Goal: Task Accomplishment & Management: Manage account settings

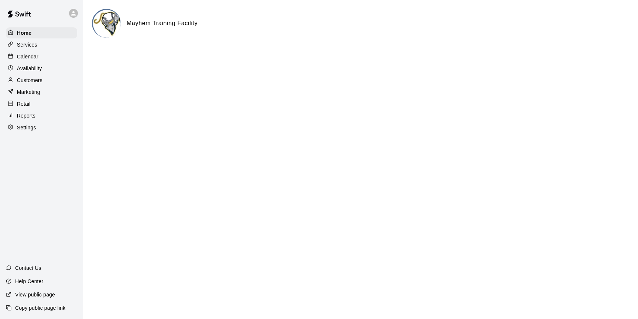
click at [38, 59] on p "Calendar" at bounding box center [27, 56] width 21 height 7
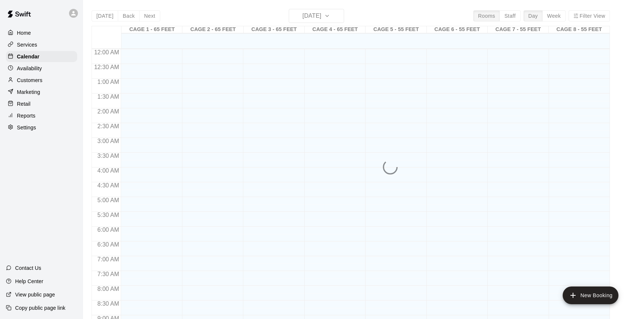
scroll to position [409, 0]
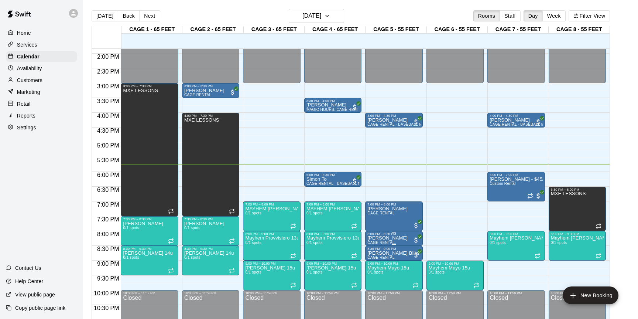
click at [396, 238] on p "[PERSON_NAME]" at bounding box center [387, 238] width 40 height 0
click at [376, 284] on icon "delete" at bounding box center [375, 281] width 9 height 9
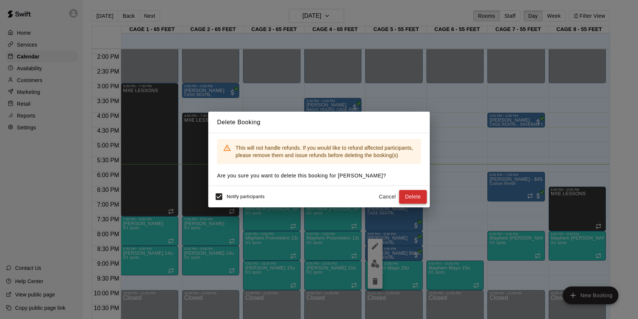
click at [410, 200] on button "Delete" at bounding box center [413, 197] width 28 height 14
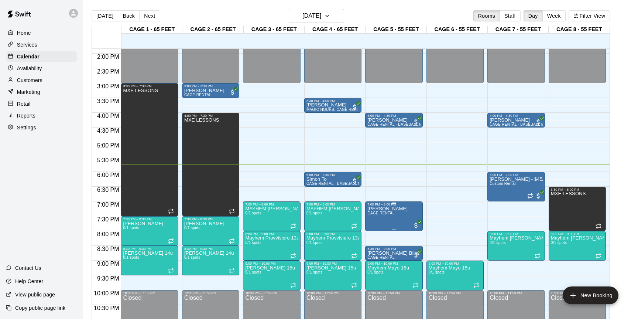
click at [459, 232] on div at bounding box center [319, 159] width 638 height 319
click at [374, 231] on img "edit" at bounding box center [375, 232] width 8 height 8
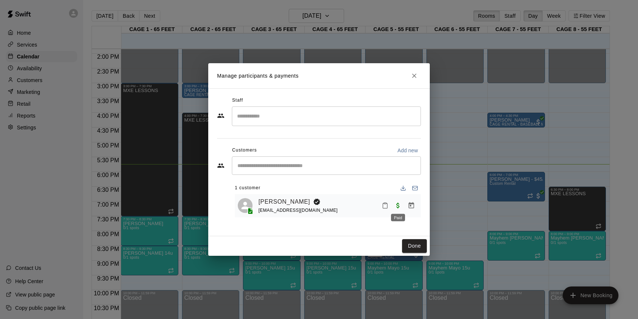
click at [397, 206] on span "Paid" at bounding box center [397, 205] width 13 height 6
click at [410, 205] on icon "Manage bookings & payment" at bounding box center [411, 205] width 7 height 7
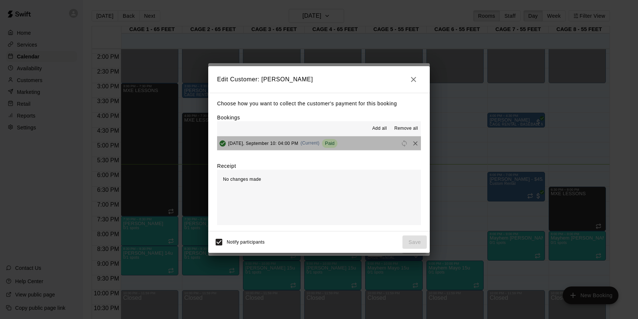
click at [338, 141] on span "Paid" at bounding box center [330, 143] width 16 height 6
click at [319, 142] on span "(Current)" at bounding box center [310, 142] width 19 height 5
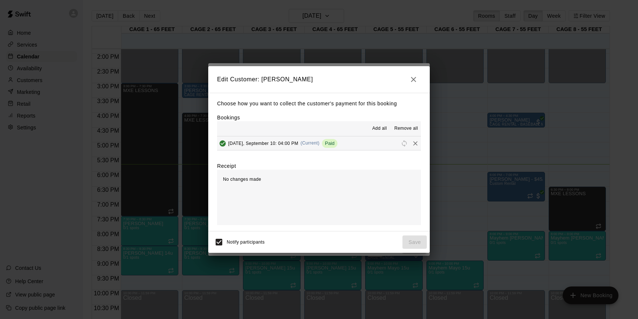
click at [254, 142] on span "[DATE], September 10: 04:00 PM" at bounding box center [263, 142] width 70 height 5
click at [338, 144] on span "Paid" at bounding box center [330, 143] width 16 height 6
click at [411, 79] on icon "button" at bounding box center [413, 79] width 9 height 9
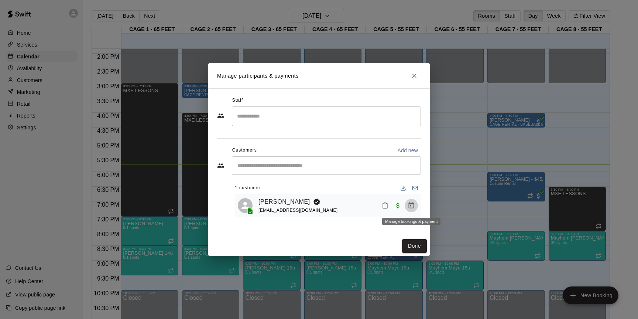
click at [408, 205] on icon "Manage bookings & payment" at bounding box center [411, 205] width 7 height 7
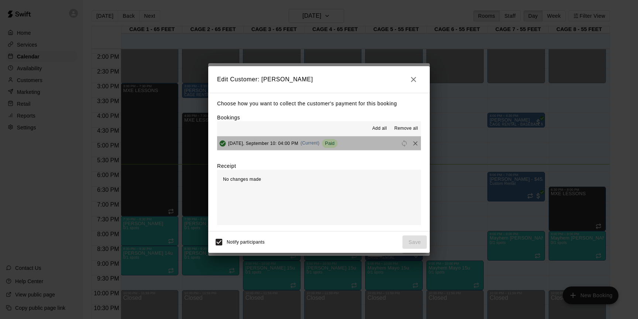
click at [338, 142] on span "Paid" at bounding box center [330, 143] width 16 height 6
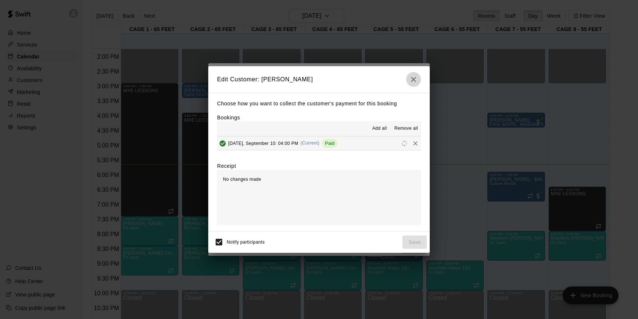
click at [410, 80] on icon "button" at bounding box center [413, 79] width 9 height 9
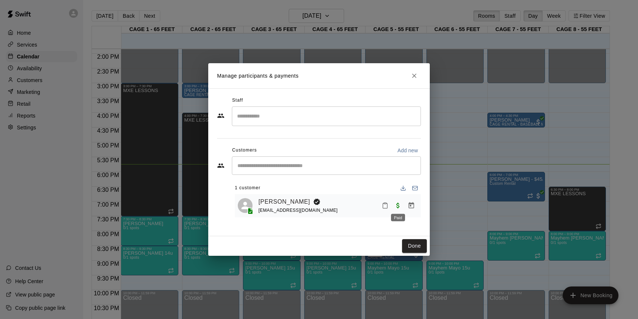
click at [399, 203] on span "Paid" at bounding box center [397, 205] width 13 height 6
click at [420, 246] on button "Done" at bounding box center [414, 246] width 25 height 14
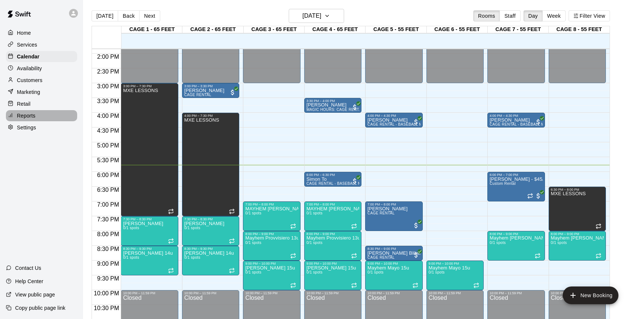
click at [28, 112] on div "Reports" at bounding box center [41, 115] width 71 height 11
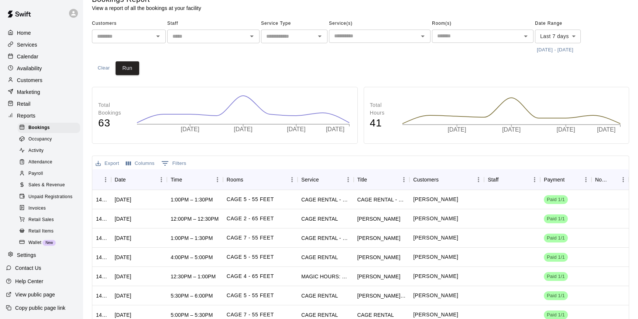
scroll to position [16, 0]
click at [344, 255] on div "CAGE RENTAL" at bounding box center [326, 255] width 56 height 19
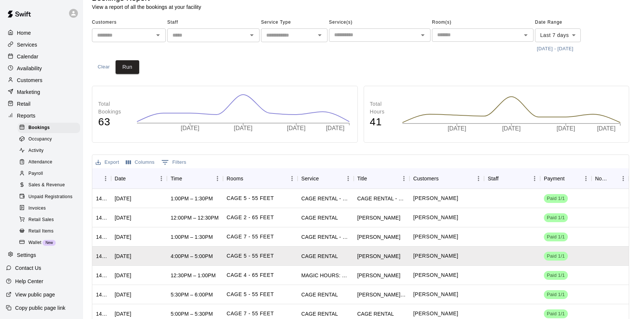
click at [25, 80] on p "Customers" at bounding box center [29, 79] width 25 height 7
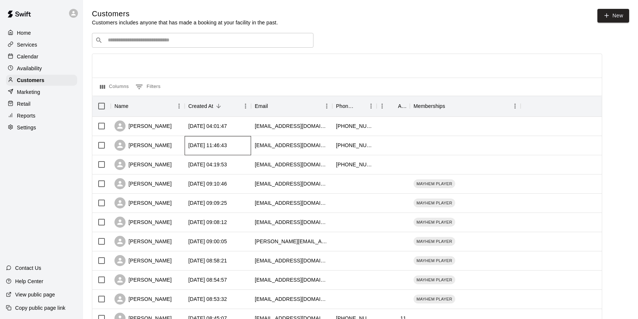
click at [221, 147] on div "[DATE] 11:46:43" at bounding box center [207, 144] width 39 height 7
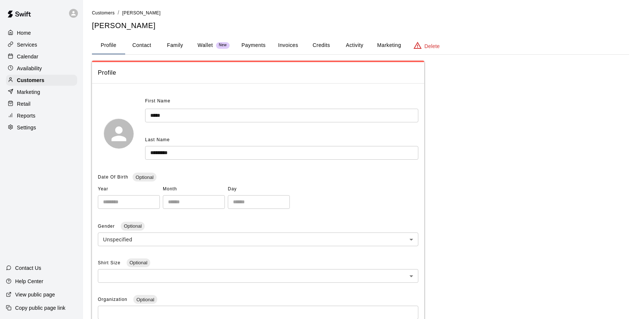
click at [350, 44] on button "Activity" at bounding box center [354, 46] width 33 height 18
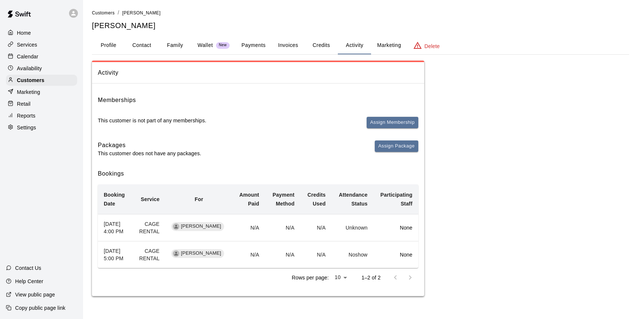
scroll to position [7, 0]
click at [34, 117] on p "Reports" at bounding box center [26, 115] width 18 height 7
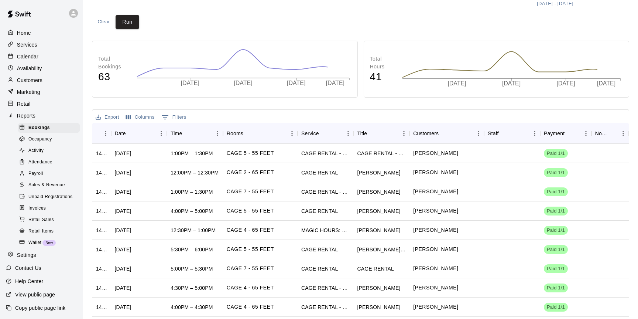
scroll to position [61, 0]
click at [255, 218] on div "CAGE 5 - 55 FEET" at bounding box center [260, 210] width 75 height 19
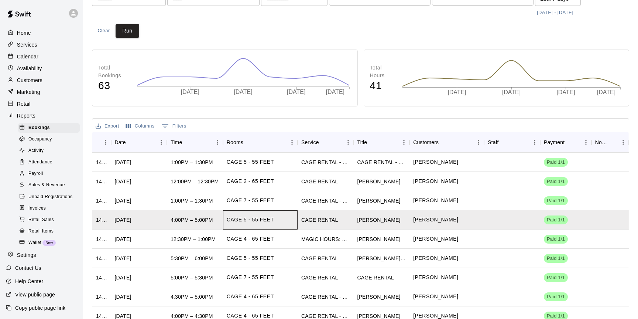
scroll to position [47, 0]
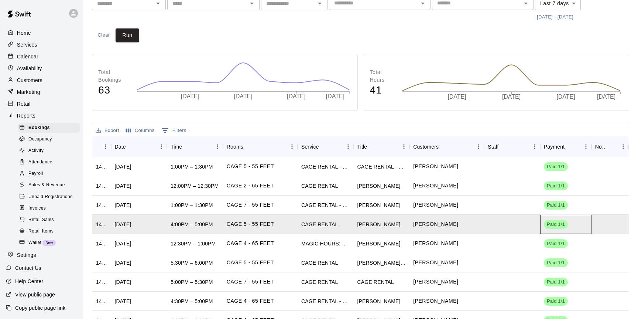
click at [555, 223] on span "Paid 1/1" at bounding box center [556, 224] width 24 height 7
click at [502, 230] on div at bounding box center [512, 224] width 56 height 19
click at [398, 229] on div "[PERSON_NAME]" at bounding box center [382, 224] width 56 height 19
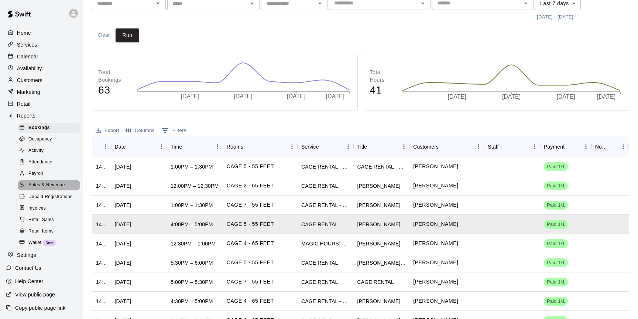
click at [59, 184] on span "Sales & Revenue" at bounding box center [46, 184] width 37 height 7
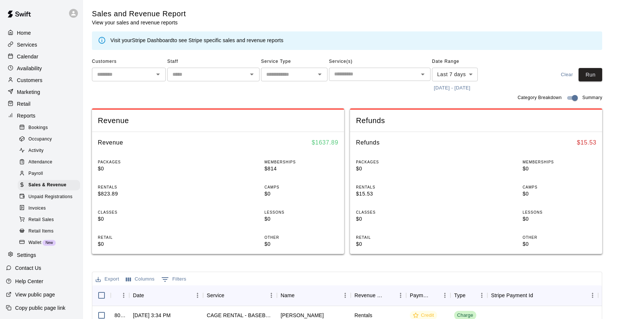
click at [35, 54] on p "Calendar" at bounding box center [27, 56] width 21 height 7
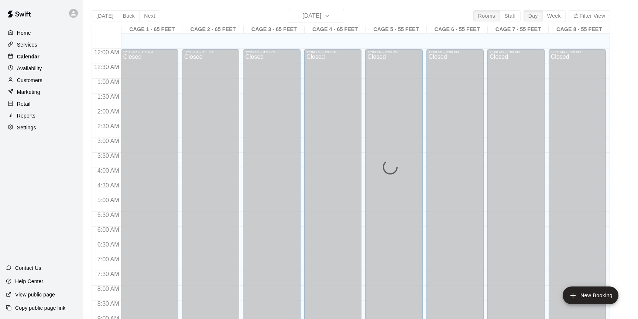
scroll to position [409, 0]
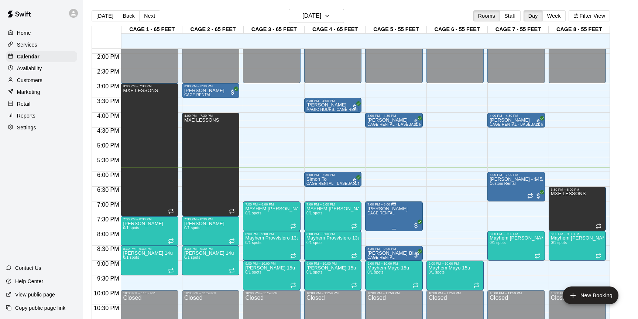
click at [376, 218] on icon "edit" at bounding box center [375, 214] width 9 height 9
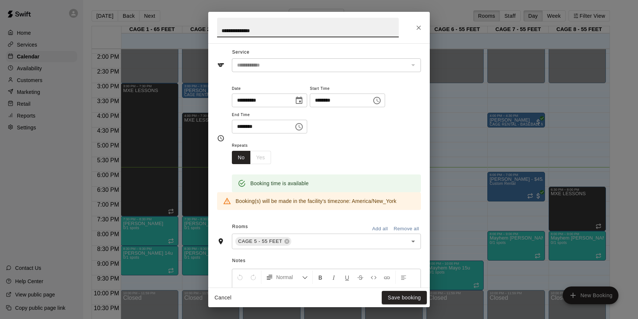
scroll to position [0, 0]
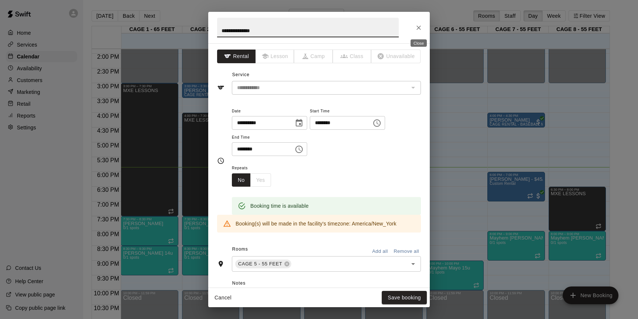
click at [418, 25] on icon "Close" at bounding box center [418, 27] width 7 height 7
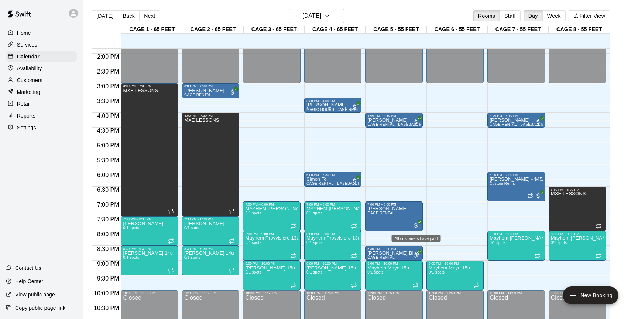
click at [417, 223] on span "All customers have paid" at bounding box center [416, 225] width 7 height 7
click at [423, 247] on img "edit" at bounding box center [420, 247] width 8 height 8
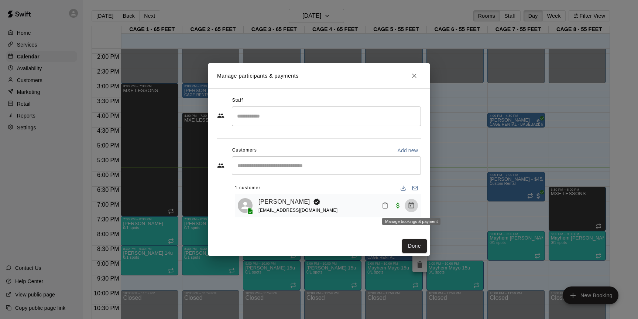
click at [411, 207] on icon "Manage bookings & payment" at bounding box center [411, 205] width 7 height 7
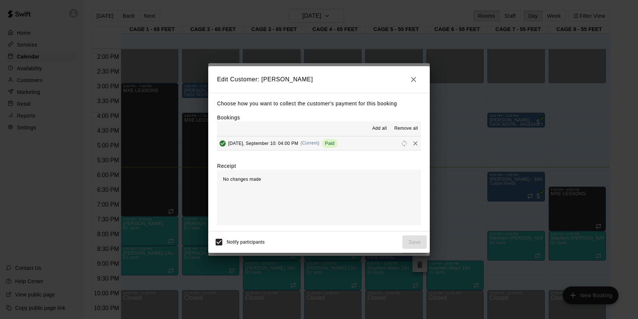
click at [338, 142] on span "Paid" at bounding box center [330, 143] width 16 height 6
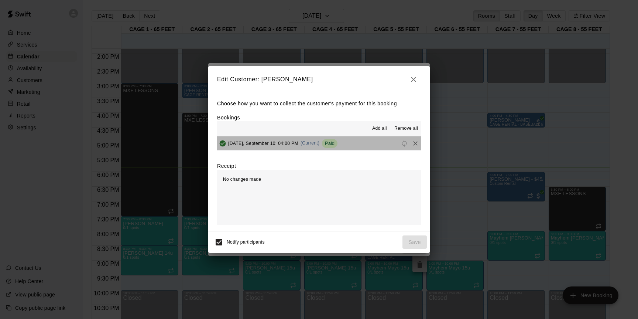
click at [320, 141] on span "(Current)" at bounding box center [310, 142] width 19 height 5
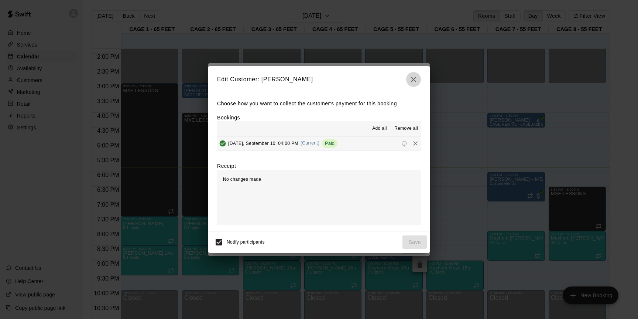
click at [415, 82] on icon "button" at bounding box center [413, 79] width 9 height 9
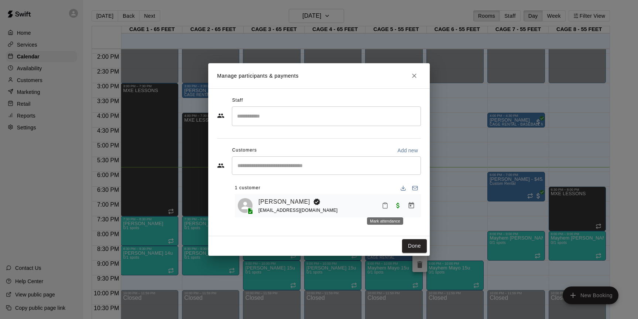
click at [384, 205] on icon "Mark attendance" at bounding box center [385, 205] width 7 height 7
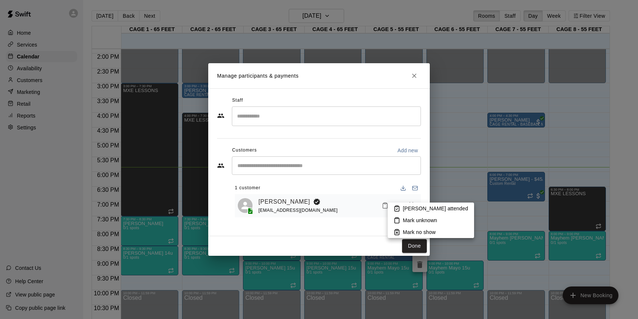
click at [373, 225] on div at bounding box center [319, 159] width 638 height 319
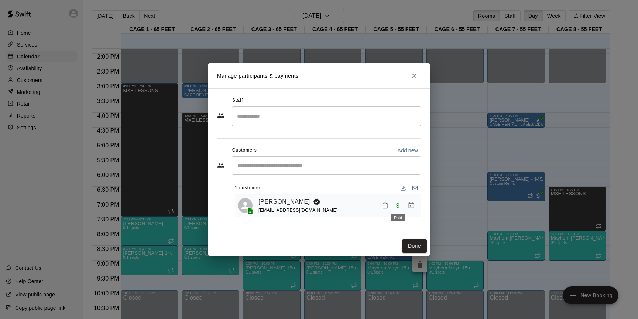
click at [399, 205] on span "Paid" at bounding box center [397, 205] width 13 height 6
click at [409, 205] on icon "Manage bookings & payment" at bounding box center [412, 205] width 6 height 6
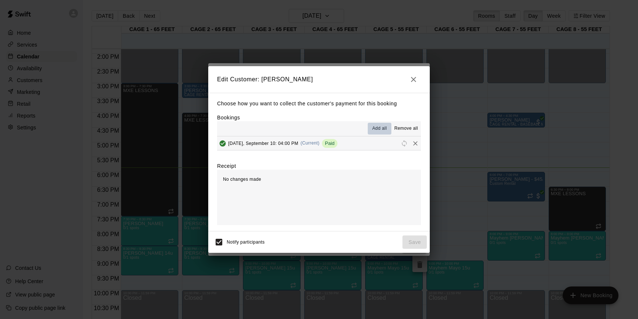
click at [385, 127] on span "Add all" at bounding box center [379, 128] width 15 height 7
click at [414, 79] on icon "button" at bounding box center [413, 79] width 5 height 5
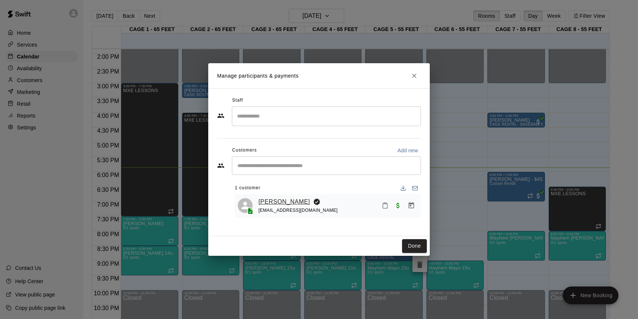
click at [267, 204] on link "[PERSON_NAME]" at bounding box center [285, 202] width 52 height 10
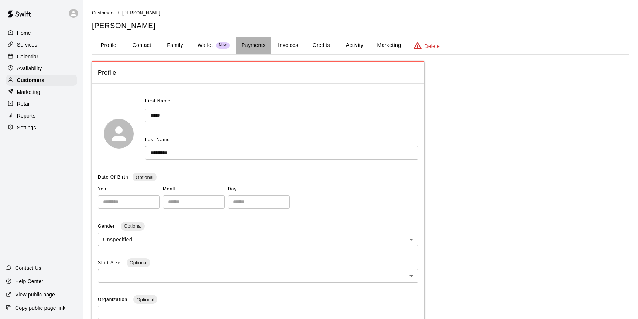
click at [261, 47] on button "Payments" at bounding box center [254, 46] width 36 height 18
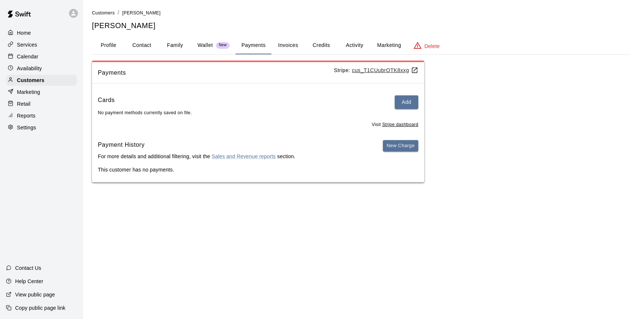
click at [287, 47] on button "Invoices" at bounding box center [287, 46] width 33 height 18
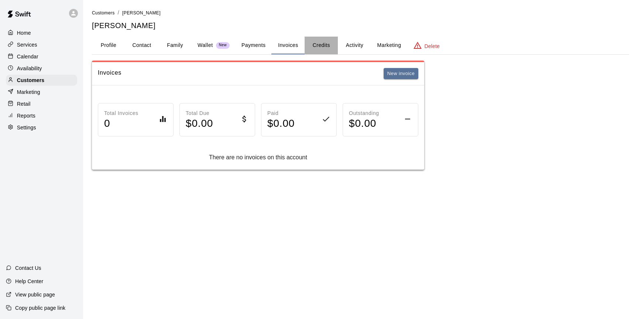
click at [327, 44] on button "Credits" at bounding box center [321, 46] width 33 height 18
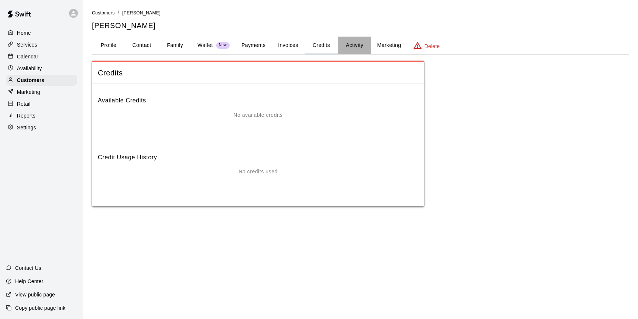
click at [349, 45] on button "Activity" at bounding box center [354, 46] width 33 height 18
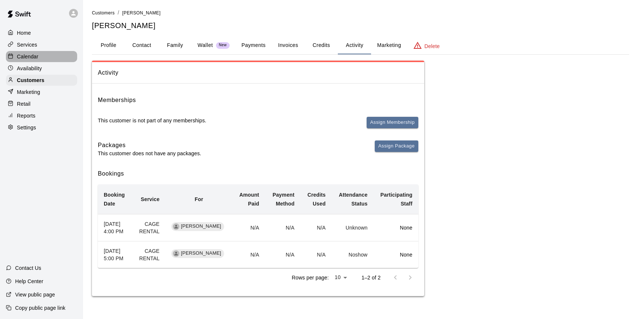
click at [19, 52] on div "Calendar" at bounding box center [41, 56] width 71 height 11
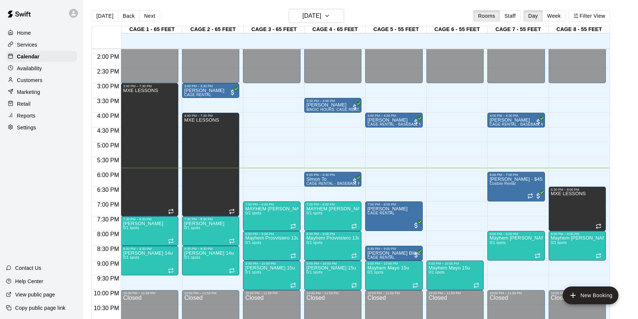
scroll to position [421, 0]
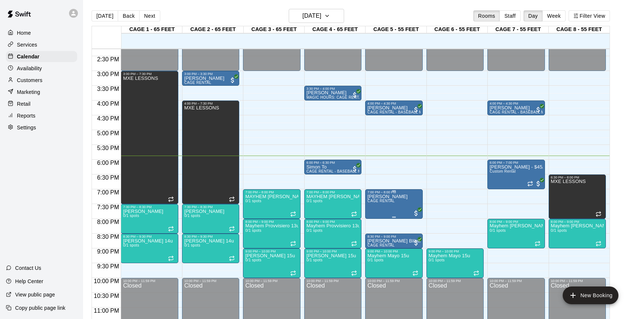
click at [377, 200] on icon "edit" at bounding box center [375, 202] width 9 height 9
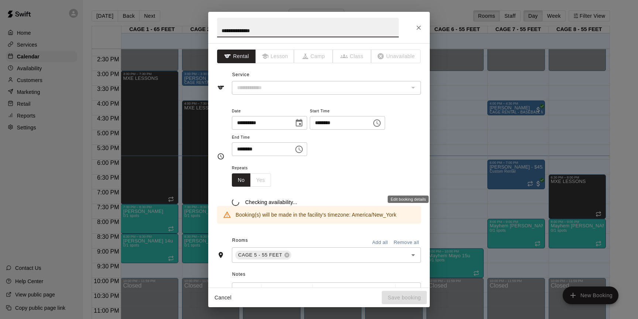
type input "**********"
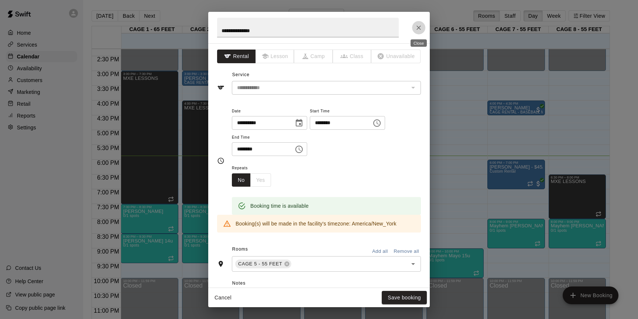
click at [418, 24] on icon "Close" at bounding box center [418, 27] width 7 height 7
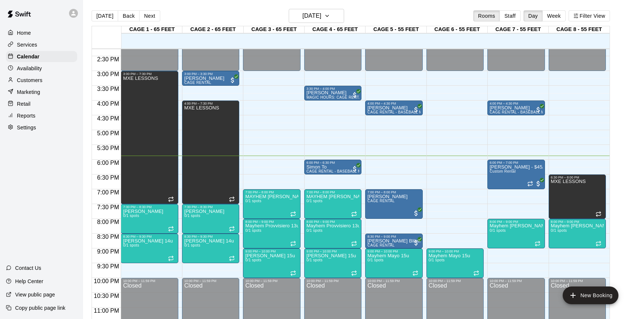
click at [28, 77] on p "Customers" at bounding box center [29, 79] width 25 height 7
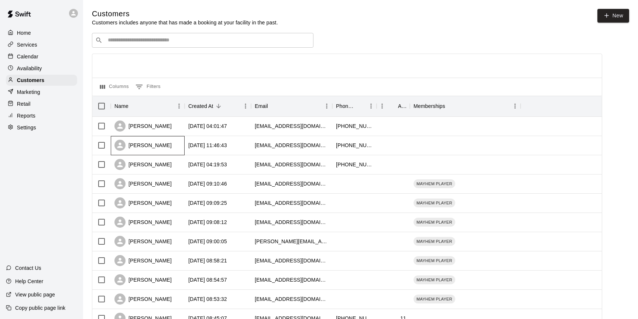
click at [129, 140] on div "[PERSON_NAME]" at bounding box center [142, 145] width 57 height 11
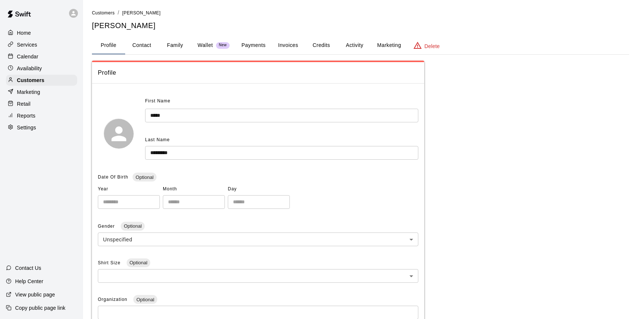
click at [359, 47] on button "Activity" at bounding box center [354, 46] width 33 height 18
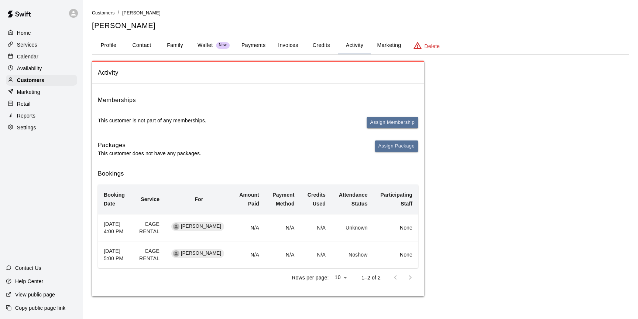
scroll to position [7, 0]
click at [29, 56] on p "Calendar" at bounding box center [27, 56] width 21 height 7
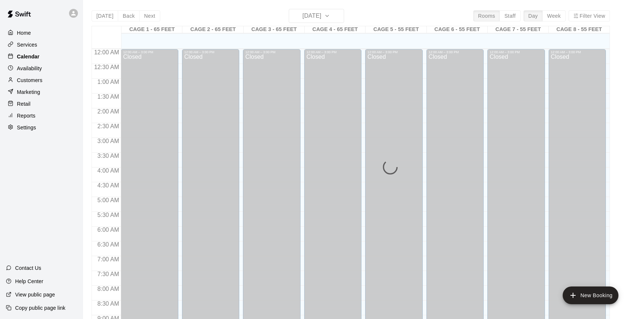
scroll to position [409, 0]
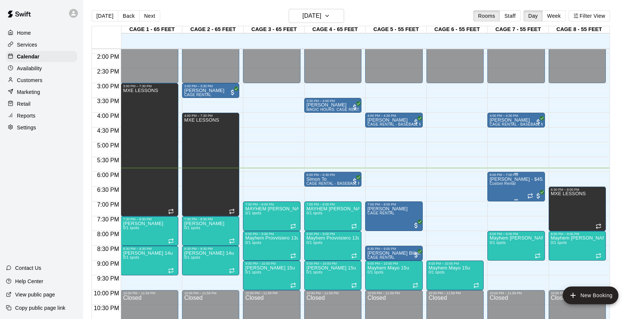
click at [499, 200] on div at bounding box center [516, 199] width 53 height 1
click at [492, 220] on button "edit" at bounding box center [497, 224] width 15 height 14
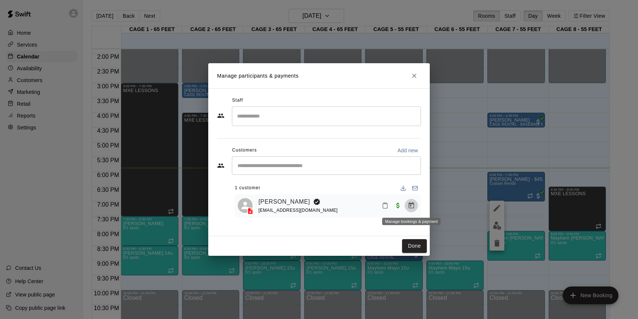
click at [416, 204] on button "Manage bookings & payment" at bounding box center [411, 205] width 13 height 13
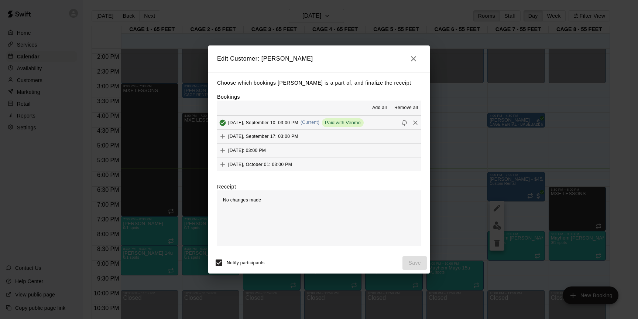
click at [413, 57] on icon "button" at bounding box center [413, 58] width 9 height 9
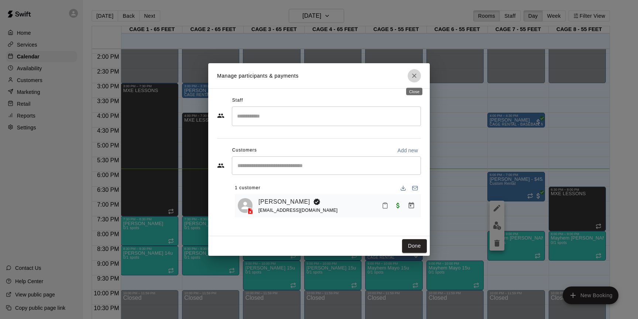
click at [413, 78] on icon "Close" at bounding box center [414, 75] width 7 height 7
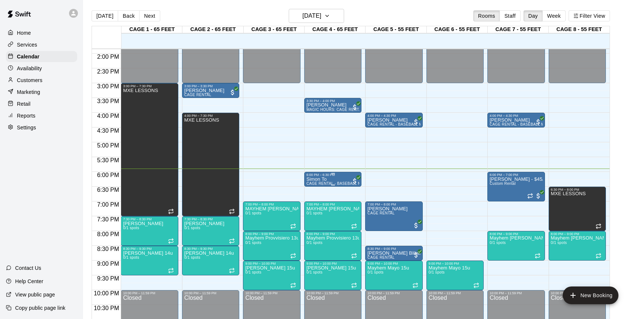
click at [315, 185] on icon "edit" at bounding box center [314, 184] width 9 height 9
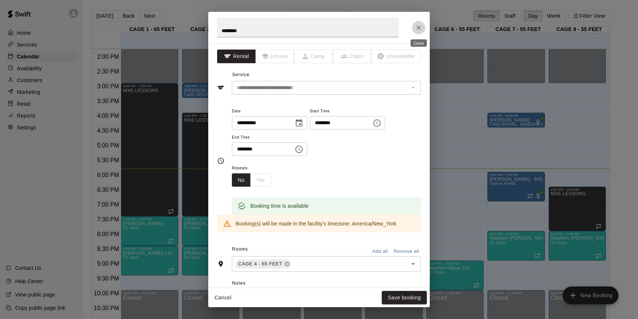
click at [421, 24] on icon "Close" at bounding box center [418, 27] width 7 height 7
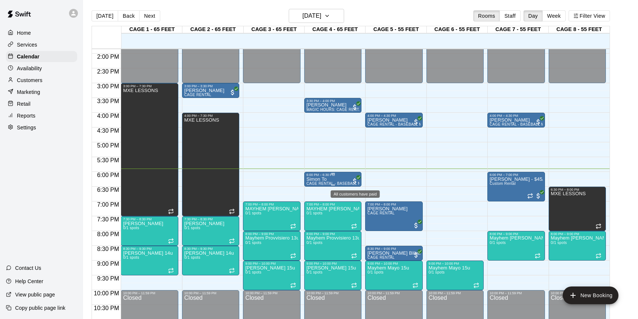
click at [354, 181] on span "All customers have paid" at bounding box center [354, 180] width 7 height 7
click at [360, 201] on img "edit" at bounding box center [359, 202] width 8 height 8
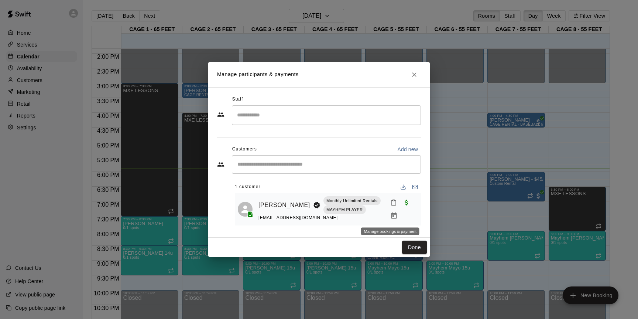
click at [392, 216] on icon "Manage bookings & payment" at bounding box center [394, 215] width 6 height 6
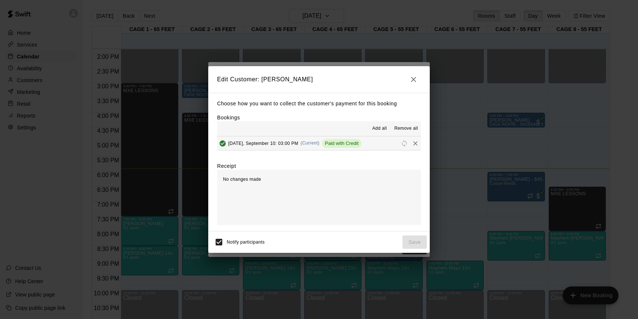
click at [418, 81] on button "button" at bounding box center [413, 79] width 15 height 15
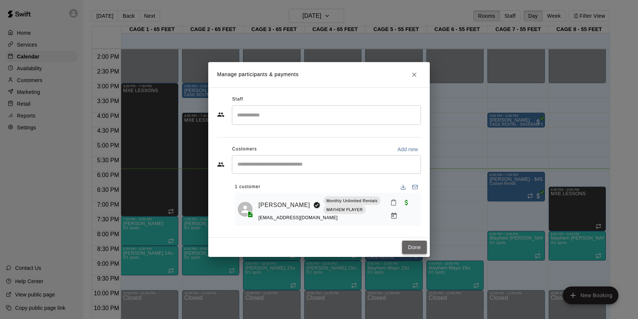
click at [412, 247] on button "Done" at bounding box center [414, 247] width 25 height 14
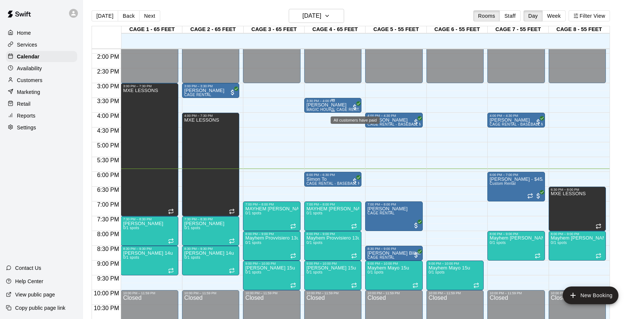
click at [354, 106] on span "All customers have paid" at bounding box center [354, 106] width 7 height 7
click at [360, 128] on img "edit" at bounding box center [359, 128] width 8 height 8
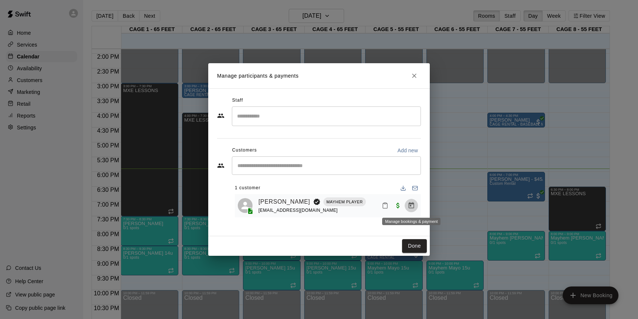
click at [411, 207] on icon "Manage bookings & payment" at bounding box center [411, 205] width 7 height 7
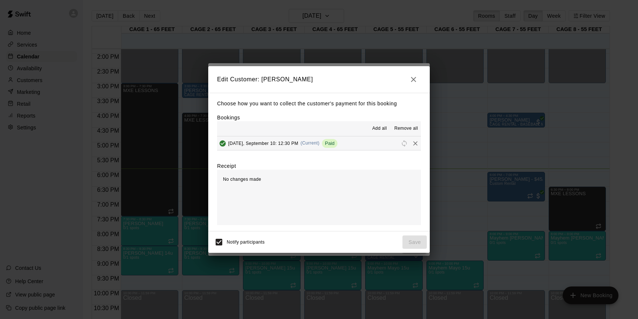
click at [338, 146] on div "Paid" at bounding box center [330, 143] width 16 height 9
click at [415, 79] on icon "button" at bounding box center [413, 79] width 9 height 9
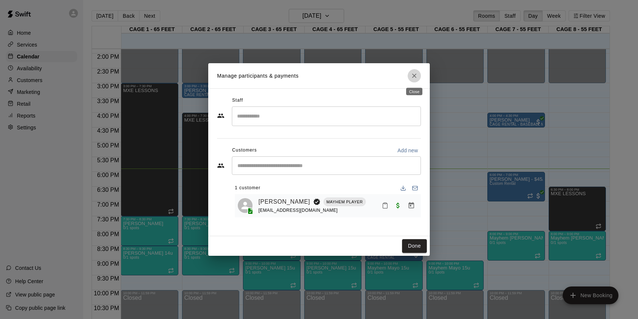
click at [416, 79] on icon "Close" at bounding box center [414, 75] width 7 height 7
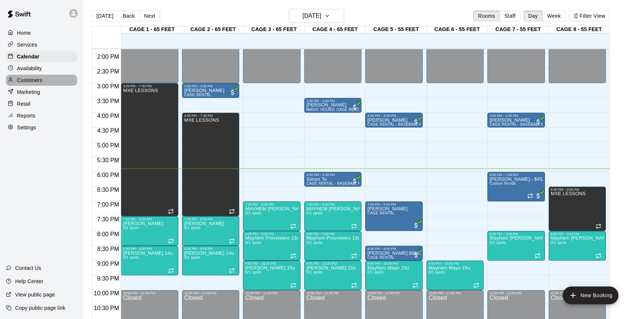
click at [30, 82] on p "Customers" at bounding box center [29, 79] width 25 height 7
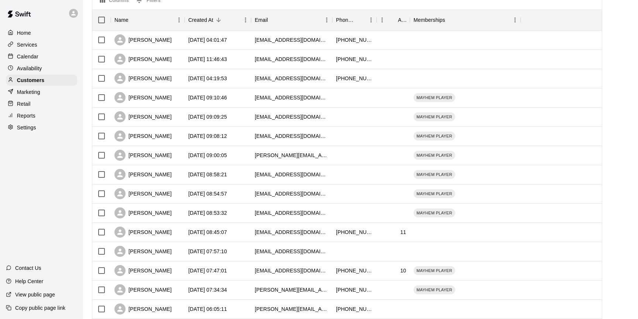
scroll to position [103, 0]
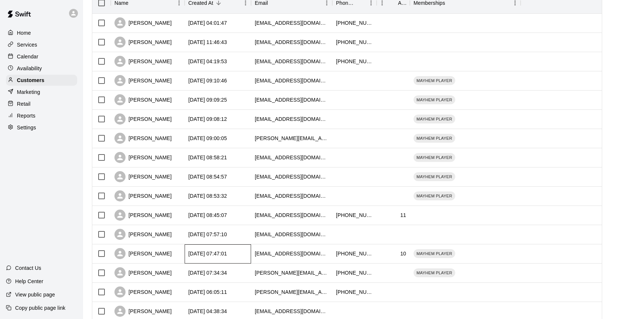
click at [236, 248] on div "[DATE] 07:47:01" at bounding box center [218, 253] width 66 height 19
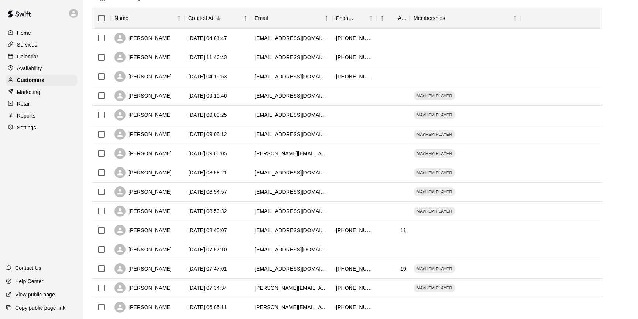
scroll to position [89, 0]
click at [188, 270] on div "[DATE] 07:47:01" at bounding box center [207, 267] width 39 height 7
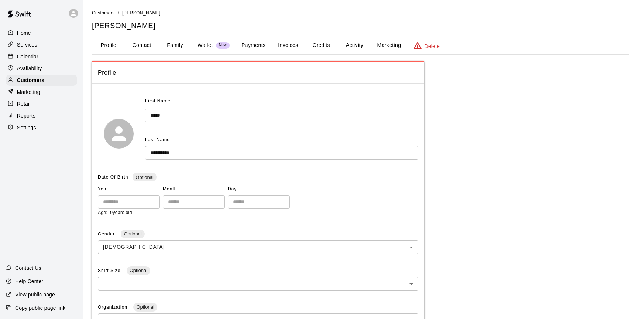
click at [352, 42] on button "Activity" at bounding box center [354, 46] width 33 height 18
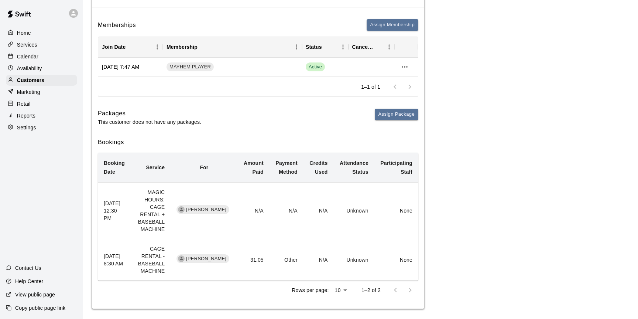
scroll to position [77, 0]
click at [33, 61] on div "Calendar" at bounding box center [41, 56] width 71 height 11
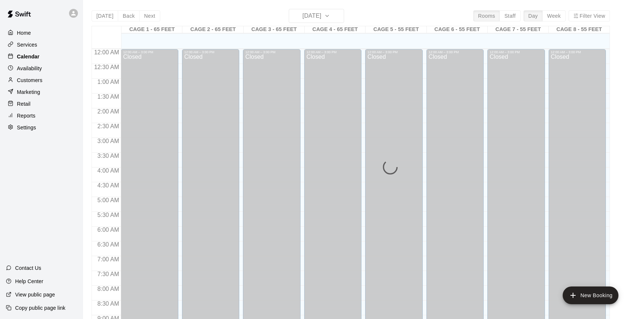
scroll to position [409, 0]
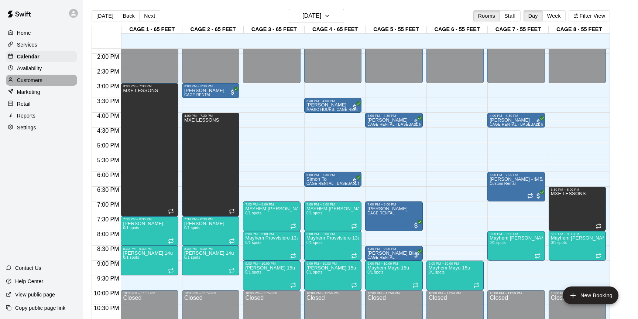
click at [31, 78] on p "Customers" at bounding box center [29, 79] width 25 height 7
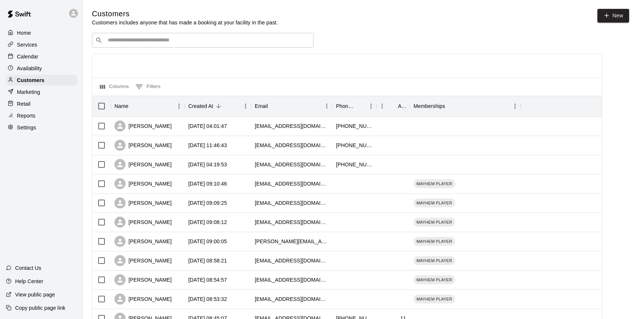
click at [32, 59] on p "Calendar" at bounding box center [27, 56] width 21 height 7
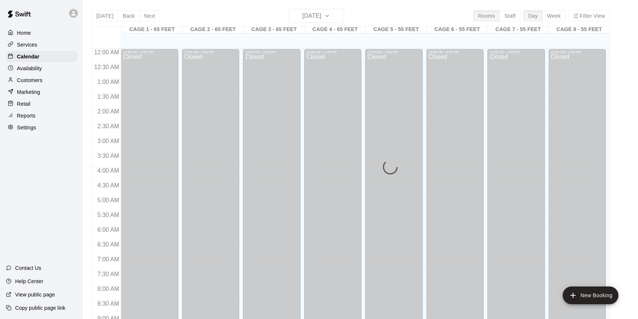
scroll to position [409, 0]
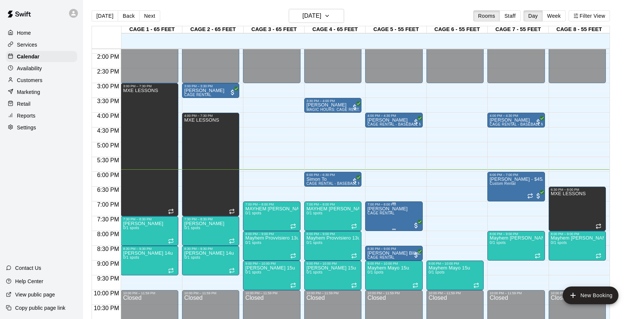
click at [390, 226] on div at bounding box center [319, 159] width 638 height 319
click at [378, 212] on icon "edit" at bounding box center [375, 214] width 7 height 7
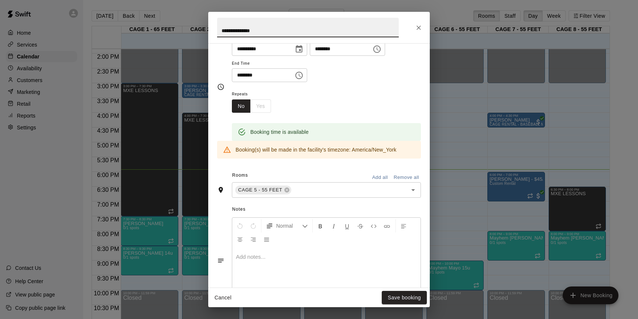
scroll to position [75, 0]
click at [418, 24] on icon "Close" at bounding box center [418, 27] width 7 height 7
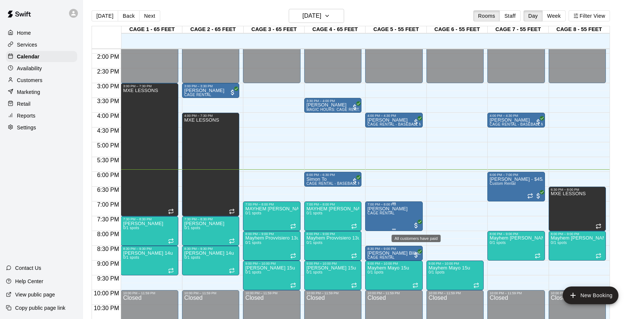
click at [417, 222] on div at bounding box center [416, 224] width 7 height 9
click at [422, 246] on img "edit" at bounding box center [420, 245] width 8 height 8
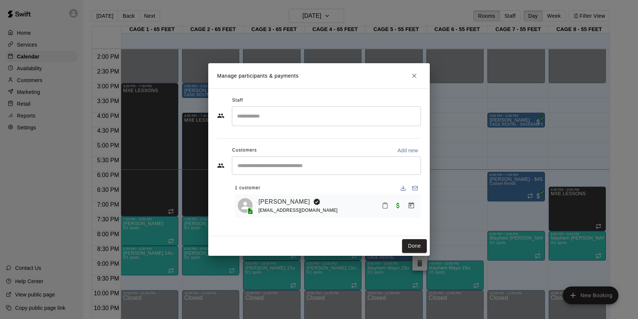
click at [411, 208] on icon "Manage bookings & payment" at bounding box center [412, 205] width 6 height 6
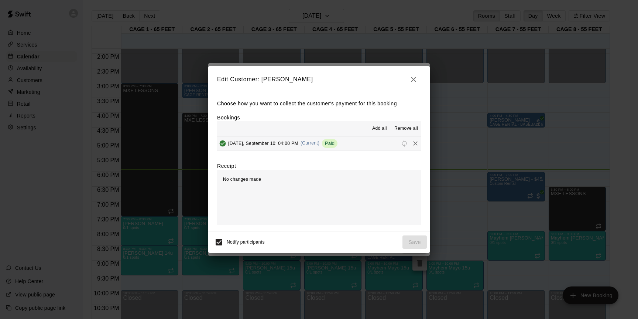
click at [338, 140] on div "Paid" at bounding box center [330, 143] width 16 height 9
click at [413, 79] on icon "button" at bounding box center [413, 79] width 5 height 5
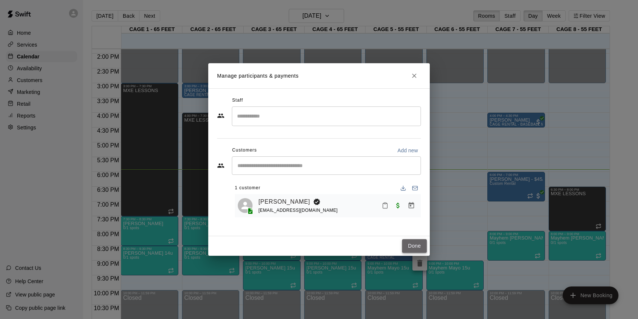
click at [417, 249] on button "Done" at bounding box center [414, 246] width 25 height 14
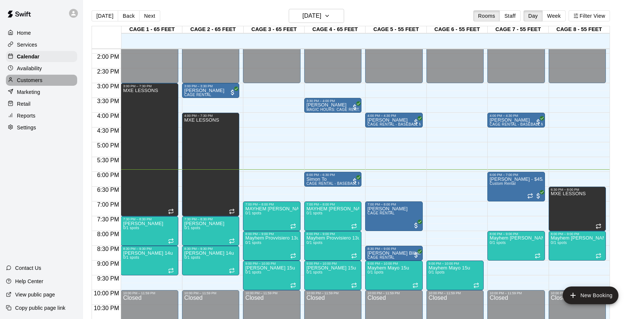
click at [34, 82] on p "Customers" at bounding box center [29, 79] width 25 height 7
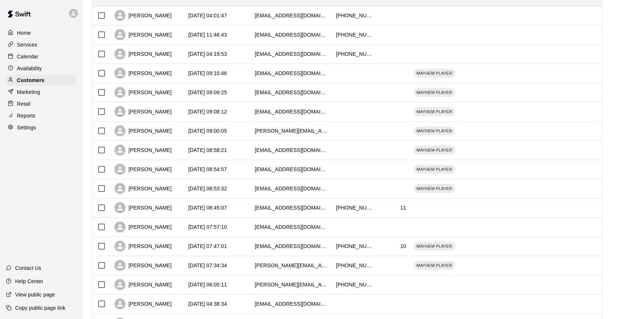
scroll to position [113, 0]
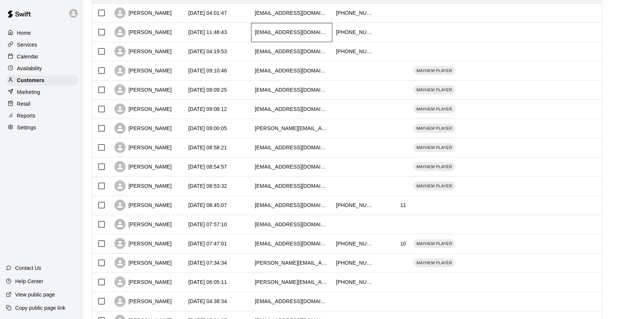
click at [251, 33] on div "[EMAIL_ADDRESS][DOMAIN_NAME]" at bounding box center [291, 32] width 81 height 19
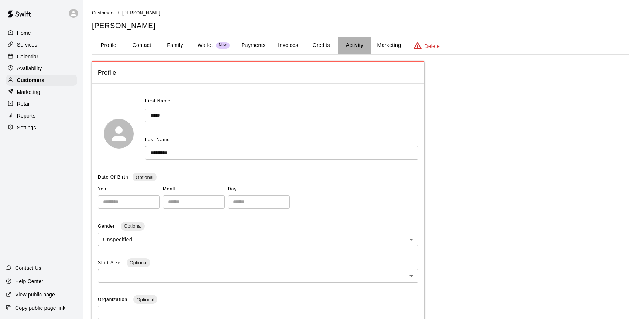
click at [359, 46] on button "Activity" at bounding box center [354, 46] width 33 height 18
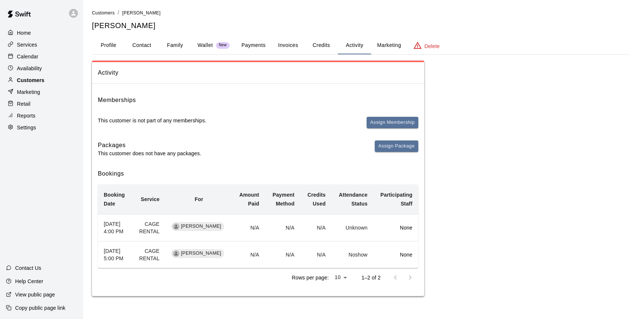
click at [32, 81] on p "Customers" at bounding box center [30, 79] width 27 height 7
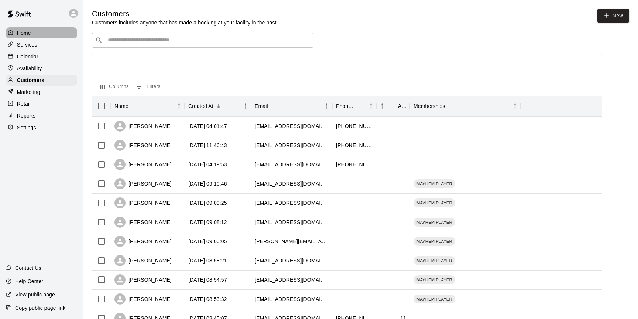
click at [30, 30] on p "Home" at bounding box center [24, 32] width 14 height 7
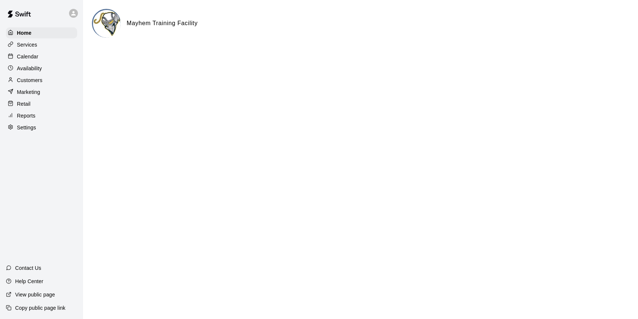
click at [32, 53] on p "Calendar" at bounding box center [27, 56] width 21 height 7
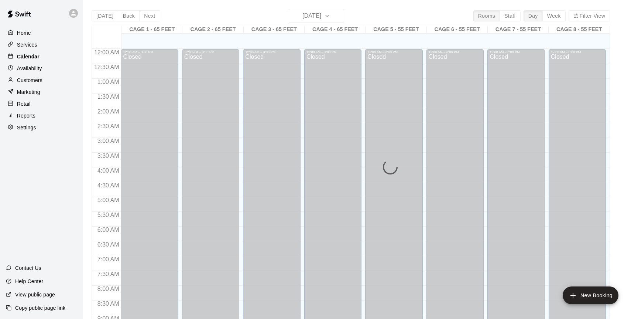
scroll to position [409, 0]
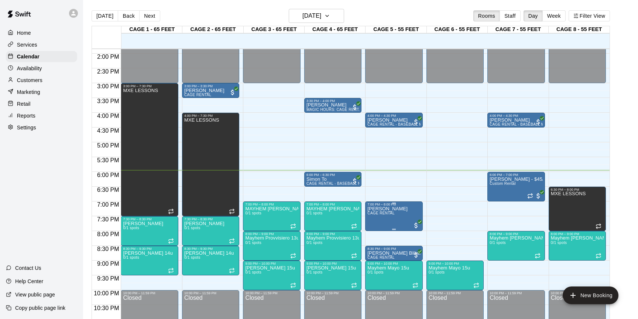
click at [399, 185] on div at bounding box center [319, 159] width 638 height 319
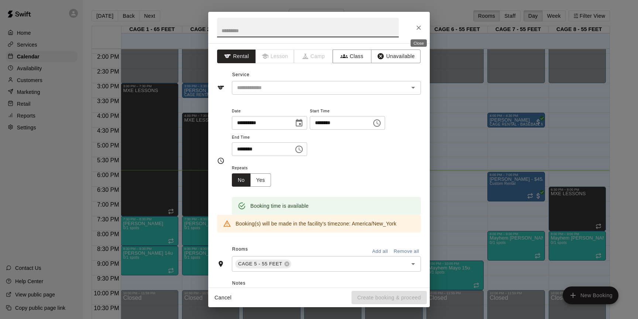
click at [421, 27] on icon "Close" at bounding box center [418, 27] width 7 height 7
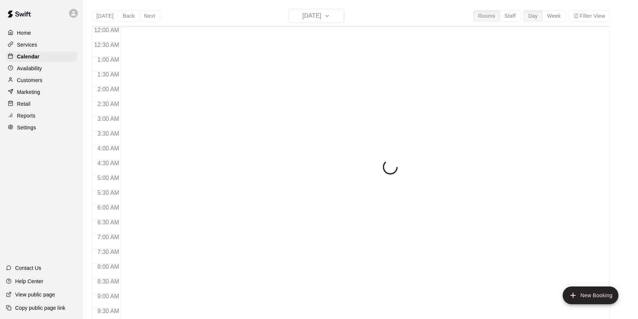
scroll to position [409, 0]
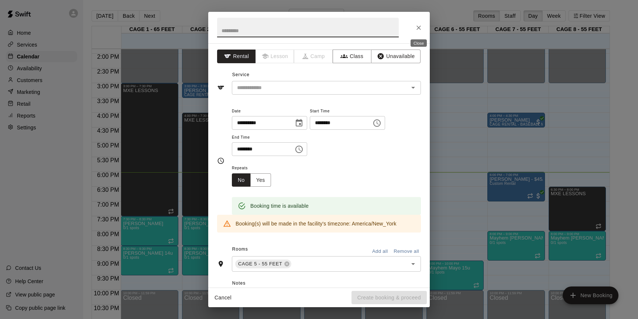
click at [420, 25] on icon "Close" at bounding box center [418, 27] width 7 height 7
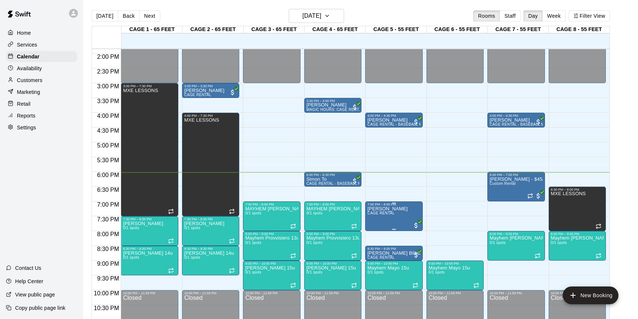
click at [390, 209] on p "[PERSON_NAME]" at bounding box center [387, 209] width 40 height 0
click at [375, 235] on img "edit" at bounding box center [375, 234] width 8 height 8
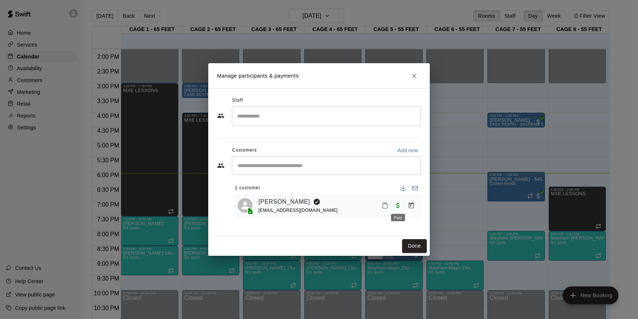
click at [397, 204] on span "Paid" at bounding box center [397, 205] width 13 height 6
click at [411, 208] on icon "Manage bookings & payment" at bounding box center [411, 205] width 7 height 7
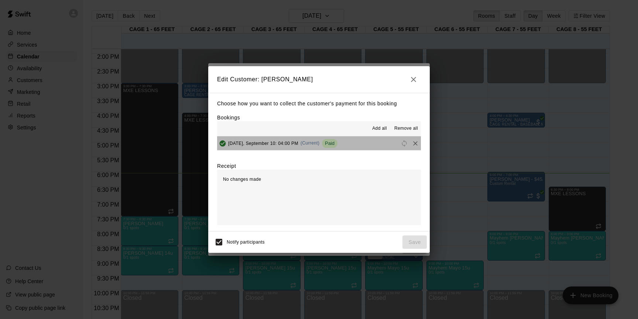
click at [338, 145] on span "Paid" at bounding box center [330, 143] width 16 height 6
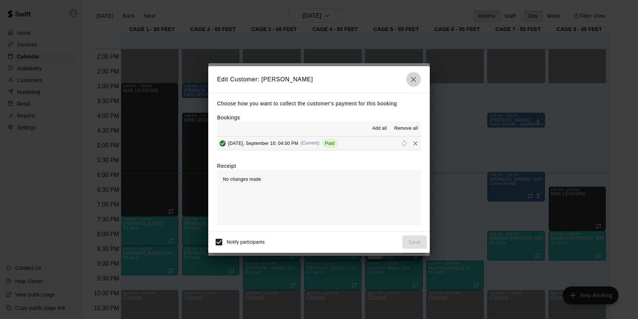
click at [414, 79] on icon "button" at bounding box center [413, 79] width 5 height 5
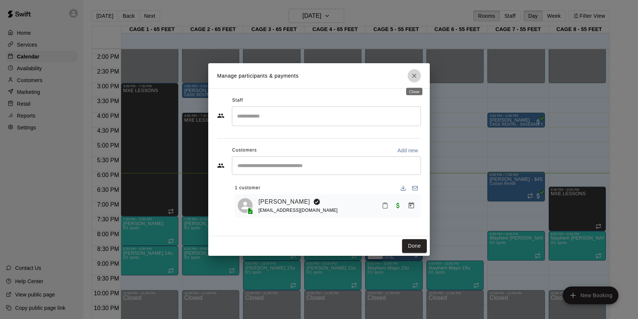
click at [414, 79] on icon "Close" at bounding box center [414, 75] width 7 height 7
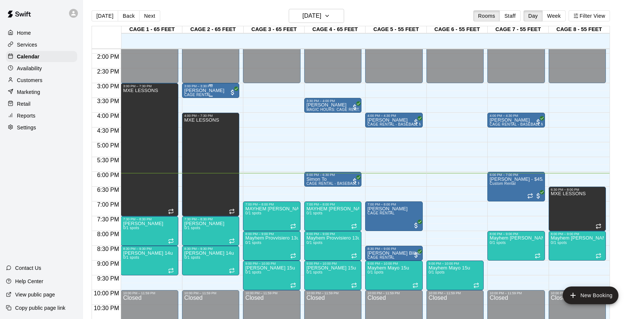
click at [219, 86] on div "3:00 PM – 3:30 PM" at bounding box center [210, 86] width 53 height 4
click at [190, 110] on img "edit" at bounding box center [192, 109] width 8 height 8
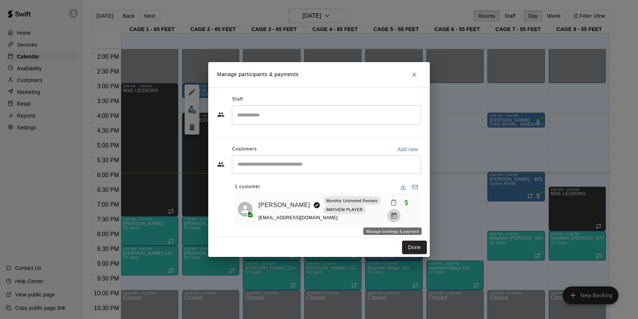
click at [391, 215] on icon "Manage bookings & payment" at bounding box center [394, 215] width 6 height 6
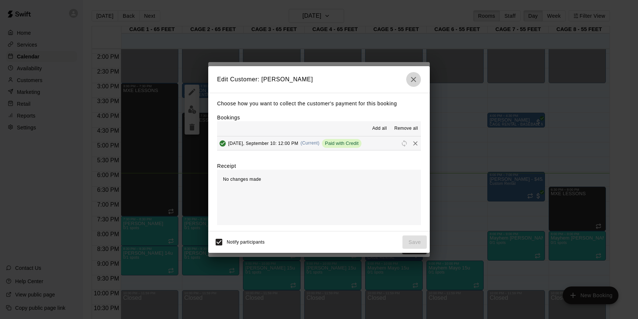
click at [412, 85] on button "button" at bounding box center [413, 79] width 15 height 15
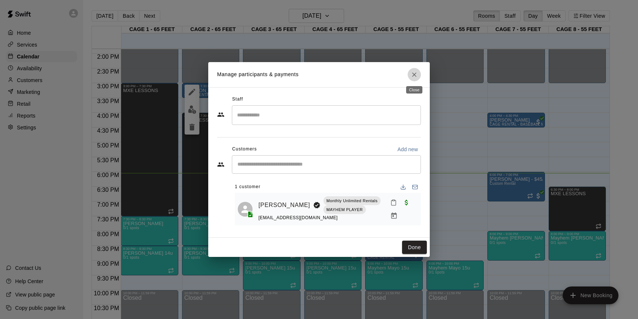
click at [414, 75] on icon "Close" at bounding box center [414, 74] width 7 height 7
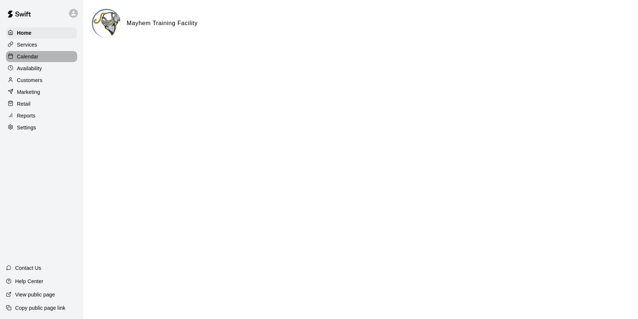
click at [29, 58] on p "Calendar" at bounding box center [27, 56] width 21 height 7
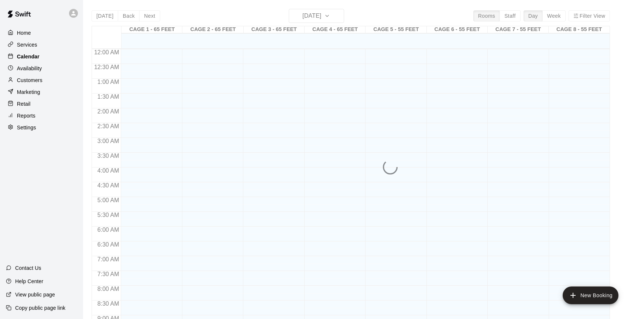
scroll to position [409, 0]
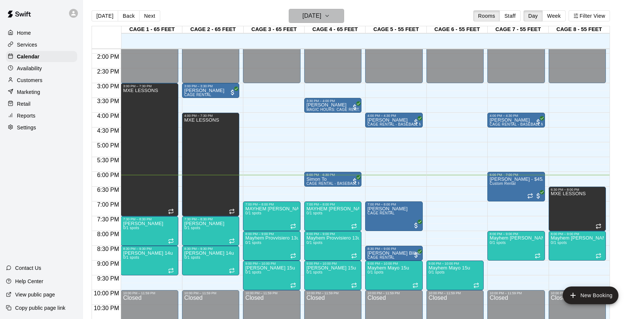
click at [315, 21] on h6 "[DATE]" at bounding box center [311, 16] width 19 height 10
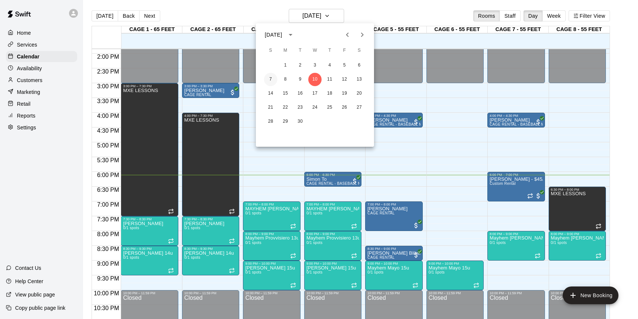
click at [272, 79] on button "7" at bounding box center [270, 79] width 13 height 13
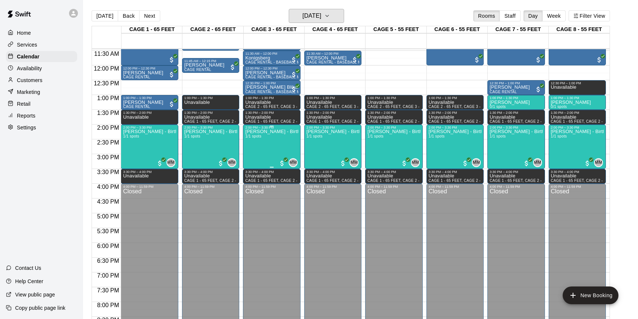
scroll to position [241, 0]
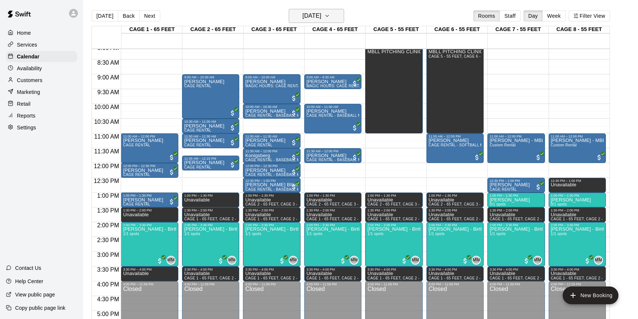
click at [330, 17] on icon "button" at bounding box center [327, 15] width 6 height 9
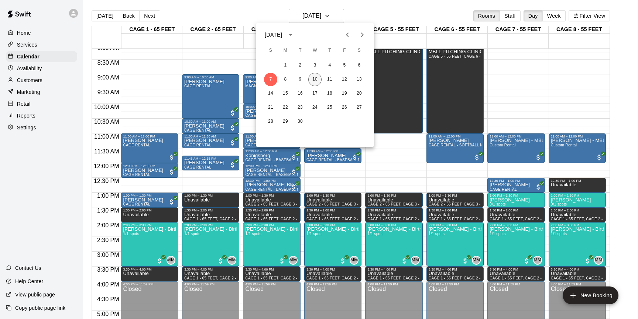
click at [317, 79] on button "10" at bounding box center [314, 79] width 13 height 13
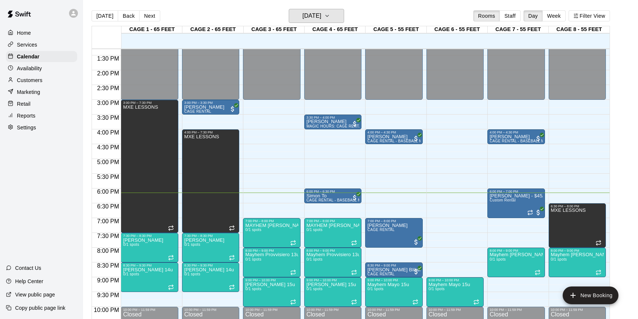
scroll to position [393, 0]
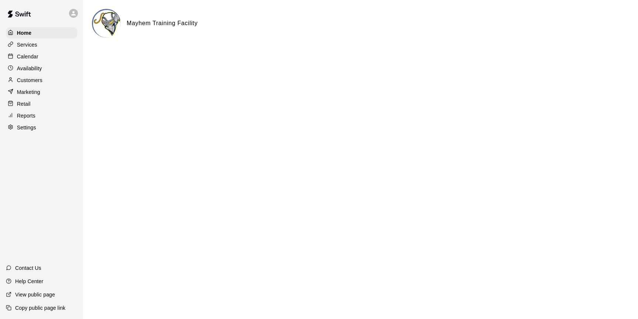
click at [35, 53] on p "Calendar" at bounding box center [27, 56] width 21 height 7
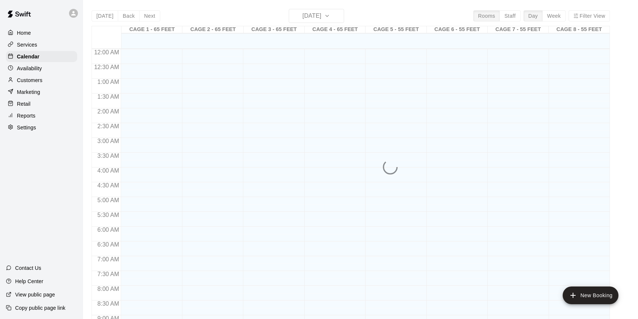
scroll to position [409, 0]
